Goal: Task Accomplishment & Management: Use online tool/utility

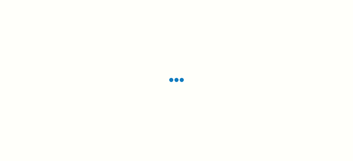
click at [266, 52] on div at bounding box center [176, 80] width 353 height 161
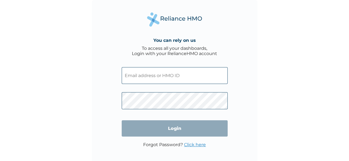
click at [145, 77] on input "text" at bounding box center [175, 75] width 106 height 17
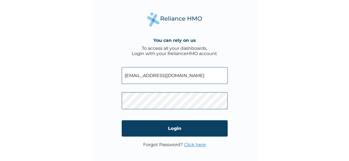
type input "marvellous@lemfi.com"
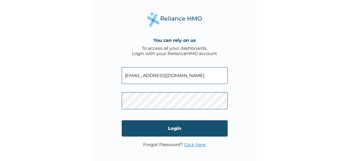
click at [168, 129] on input "Login" at bounding box center [175, 129] width 106 height 16
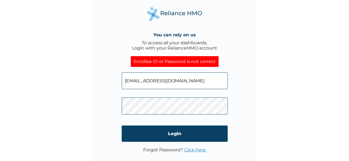
click at [120, 110] on div "You can rely on us To access all your dashboards, Login with your RelianceHMO a…" at bounding box center [175, 83] width 166 height 166
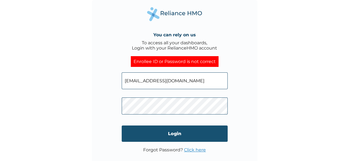
click at [179, 135] on input "Login" at bounding box center [175, 134] width 106 height 16
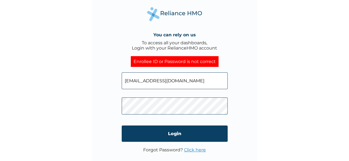
click at [89, 103] on div "You can rely on us To access all your dashboards, Login with your RelianceHMO a…" at bounding box center [174, 80] width 349 height 161
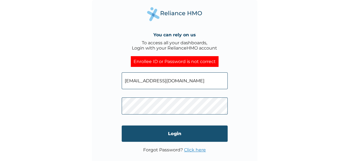
click at [183, 134] on input "Login" at bounding box center [175, 134] width 106 height 16
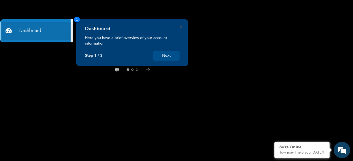
click at [169, 55] on button "Next" at bounding box center [166, 56] width 26 height 10
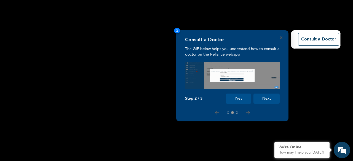
click at [169, 55] on rect at bounding box center [176, 80] width 353 height 161
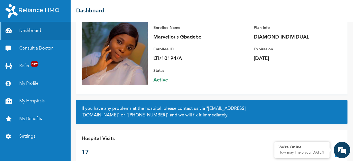
scroll to position [56, 0]
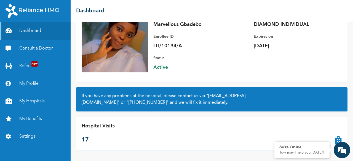
click at [37, 48] on link "Consult a Doctor" at bounding box center [35, 49] width 71 height 18
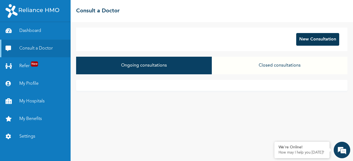
click at [318, 40] on button "New Consultation" at bounding box center [317, 39] width 43 height 13
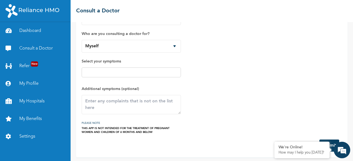
scroll to position [36, 0]
click at [137, 68] on div at bounding box center [131, 72] width 99 height 10
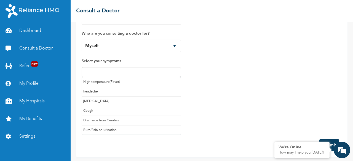
click at [142, 72] on input "text" at bounding box center [131, 72] width 96 height 7
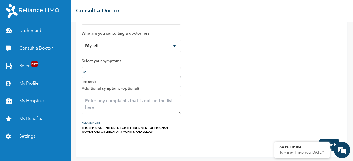
type input "s"
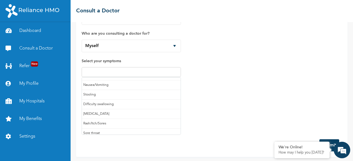
scroll to position [57, 0]
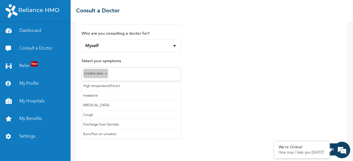
click at [118, 74] on input "text" at bounding box center [145, 74] width 70 height 7
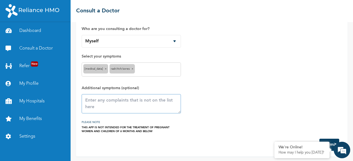
click at [115, 105] on textarea at bounding box center [131, 103] width 99 height 19
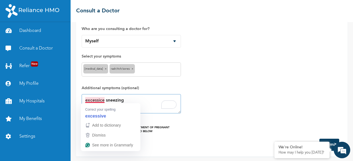
click at [102, 100] on textarea "excessice sneezing" at bounding box center [131, 103] width 99 height 19
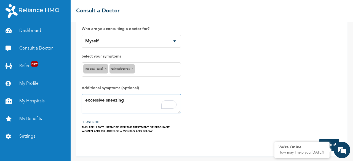
click at [135, 100] on textarea "excessive sneezing" at bounding box center [131, 103] width 99 height 19
type textarea "excessive sneezing, itching in the eyes, nose and throat"
click at [332, 140] on button "Submit" at bounding box center [330, 145] width 20 height 12
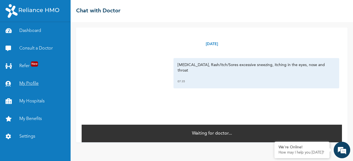
click at [31, 83] on link "My Profile" at bounding box center [35, 84] width 71 height 18
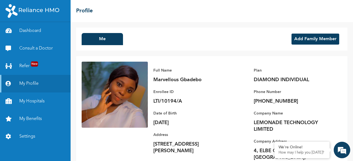
scroll to position [28, 0]
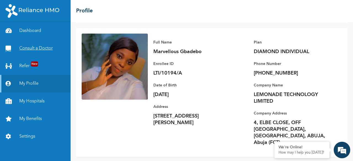
click at [42, 50] on link "Consult a Doctor" at bounding box center [35, 49] width 71 height 18
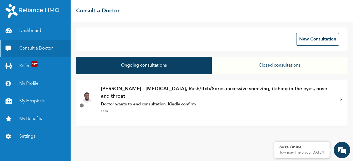
click at [211, 92] on p "[PERSON_NAME] - [MEDICAL_DATA], Rash/Itch/Sores excessive sneezing, itching in …" at bounding box center [218, 93] width 234 height 15
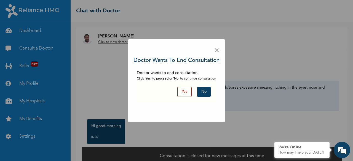
scroll to position [9, 0]
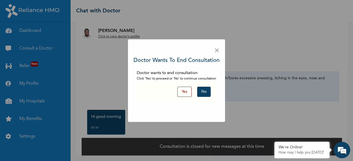
click at [205, 88] on button "No" at bounding box center [204, 92] width 14 height 10
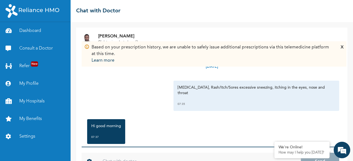
scroll to position [20, 0]
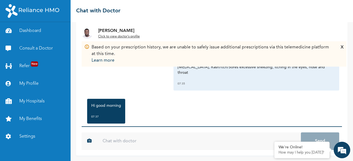
click at [155, 145] on input "text" at bounding box center [199, 142] width 204 height 18
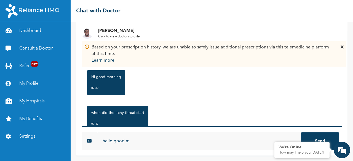
scroll to position [42, 0]
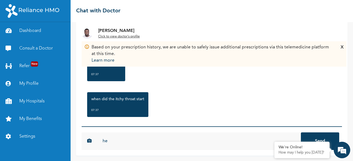
type input "h"
type input "overnight"
click at [317, 136] on button "Send" at bounding box center [320, 142] width 38 height 18
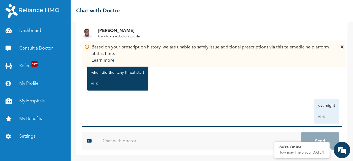
scroll to position [73, 0]
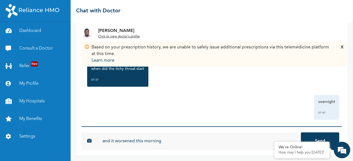
click at [128, 141] on input "and it worsened this morning" at bounding box center [199, 142] width 204 height 18
type input "and it worsened this morning"
click at [301, 133] on button "Send" at bounding box center [320, 142] width 38 height 18
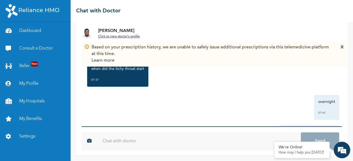
scroll to position [103, 0]
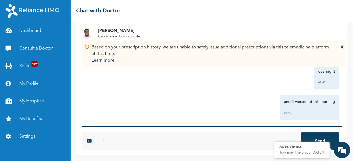
type input "i"
type input ";"
type input "last night i think it was because i was folding clothes so i just managed and w…"
click at [301, 133] on button "Send" at bounding box center [320, 142] width 38 height 18
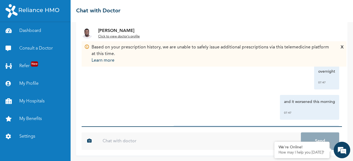
scroll to position [0, 0]
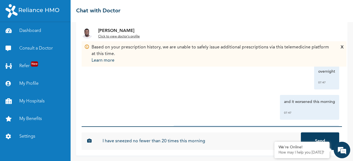
type input "I have sneezed no fewer than 20 times this morning"
click at [301, 133] on button "Send" at bounding box center [320, 142] width 38 height 18
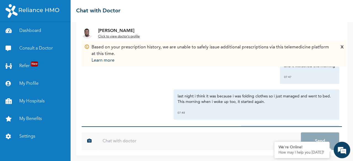
scroll to position [169, 0]
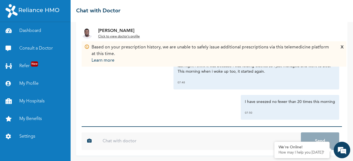
click at [266, 95] on div "I have sneezed no fewer than 20 times this morning 07:50" at bounding box center [290, 107] width 99 height 25
click at [87, 48] on img at bounding box center [86, 46] width 5 height 5
click at [99, 62] on p "Learn more" at bounding box center [212, 60] width 241 height 7
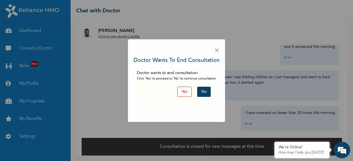
scroll to position [9, 0]
click at [203, 93] on button "No" at bounding box center [204, 92] width 14 height 10
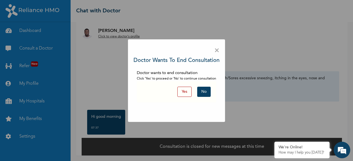
click at [202, 94] on button "No" at bounding box center [204, 92] width 14 height 10
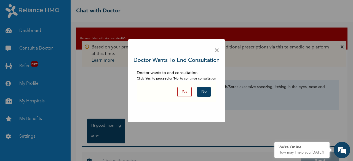
scroll to position [20, 0]
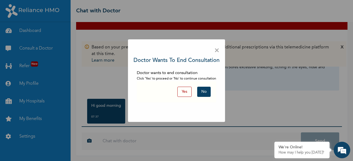
click at [201, 92] on button "No" at bounding box center [204, 92] width 14 height 10
click at [180, 94] on button "Yes" at bounding box center [184, 92] width 14 height 10
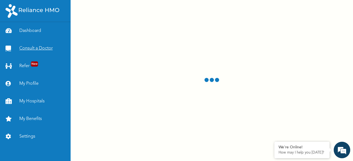
click at [40, 48] on link "Consult a Doctor" at bounding box center [35, 49] width 71 height 18
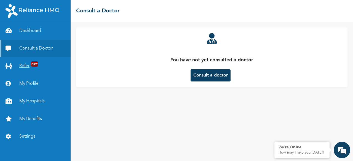
click at [29, 63] on link "Refer New" at bounding box center [35, 66] width 71 height 18
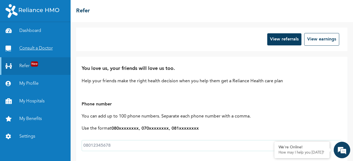
click at [33, 49] on link "Consult a Doctor" at bounding box center [35, 49] width 71 height 18
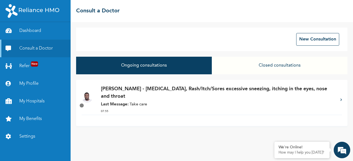
click at [204, 102] on p "Last Message: Take care" at bounding box center [218, 105] width 234 height 6
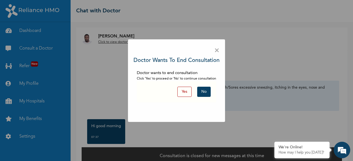
scroll to position [9, 0]
